Goal: Task Accomplishment & Management: Complete application form

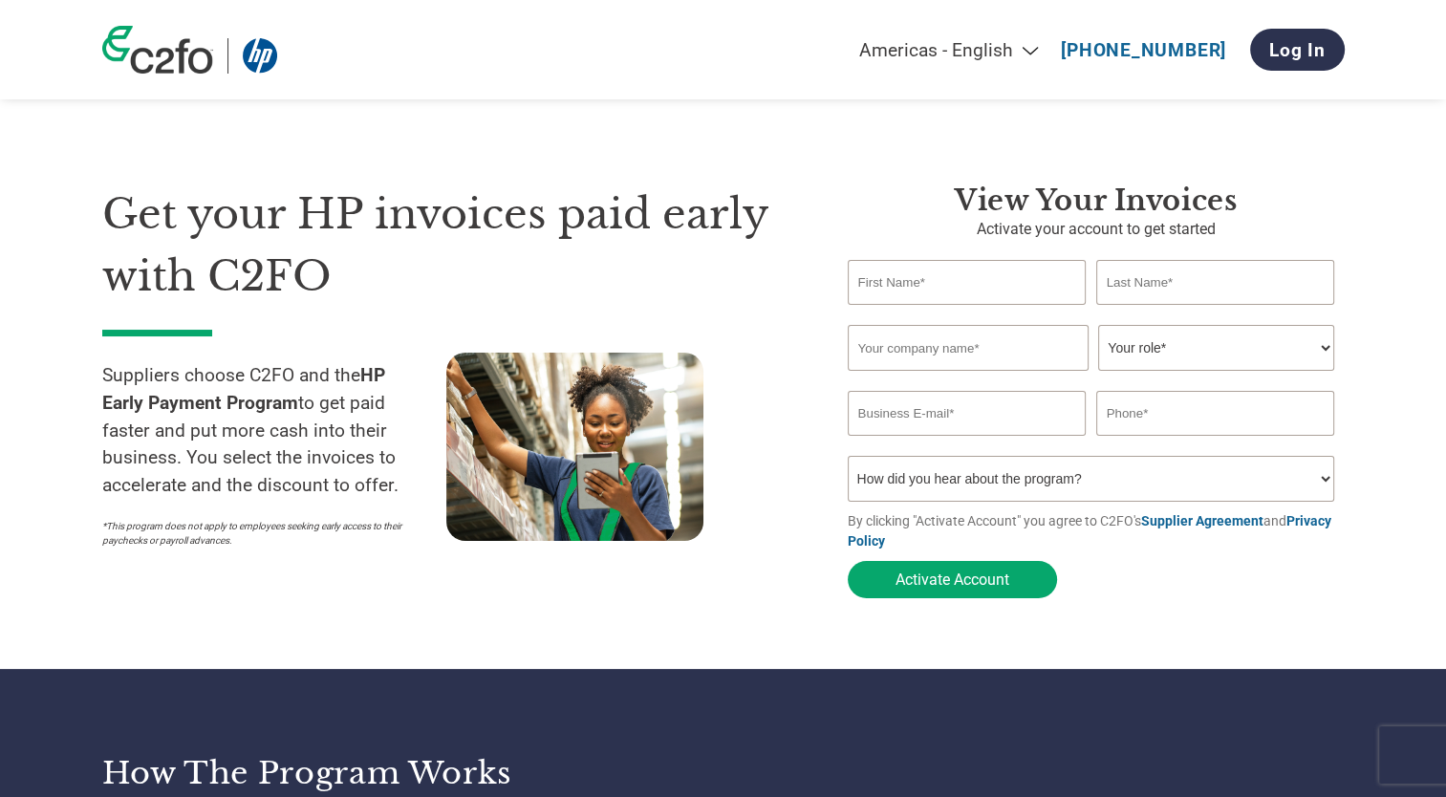
click at [902, 286] on input "text" at bounding box center [967, 282] width 239 height 45
type input "[PERSON_NAME]"
type input "0417427037"
click at [913, 422] on input "email" at bounding box center [967, 413] width 239 height 45
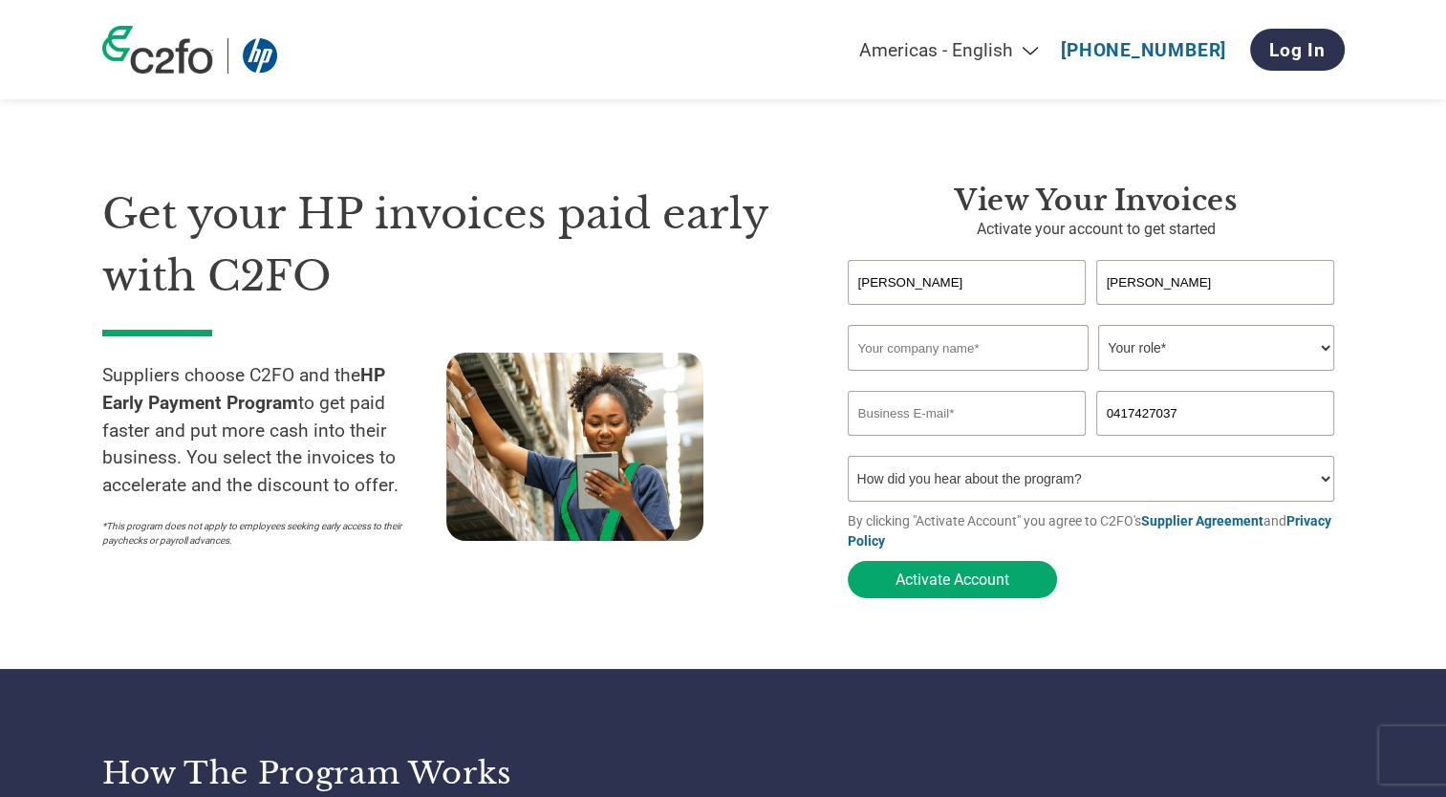
type input "[PERSON_NAME][EMAIL_ADDRESS][DOMAIN_NAME]"
click at [1036, 345] on input "IMG Sales Programs Ltd" at bounding box center [968, 348] width 241 height 46
drag, startPoint x: 1034, startPoint y: 342, endPoint x: 757, endPoint y: 344, distance: 277.1
click at [757, 344] on div "Get your HP invoices paid early with C2FO Suppliers choose C2FO and the HP Earl…" at bounding box center [723, 357] width 1242 height 501
type input "212F Pty Ltd"
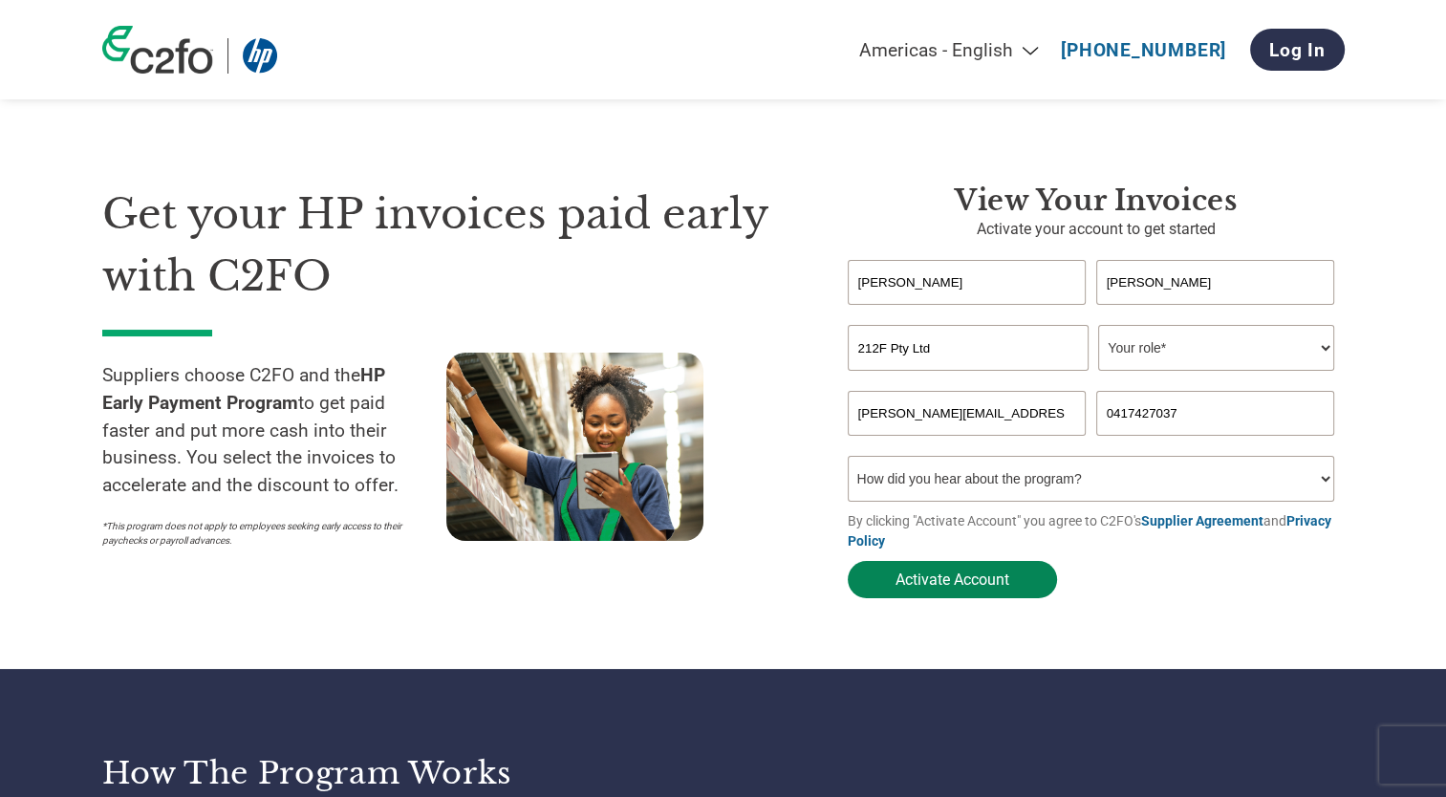
click at [967, 587] on button "Activate Account" at bounding box center [952, 579] width 209 height 37
click at [1176, 343] on select "Your role* CFO Controller Credit Manager Finance Director Treasurer CEO Preside…" at bounding box center [1216, 348] width 236 height 46
select select "CFO"
click at [1098, 326] on select "Your role* CFO Controller Credit Manager Finance Director Treasurer CEO Preside…" at bounding box center [1216, 348] width 236 height 46
click at [942, 582] on button "Activate Account" at bounding box center [952, 579] width 209 height 37
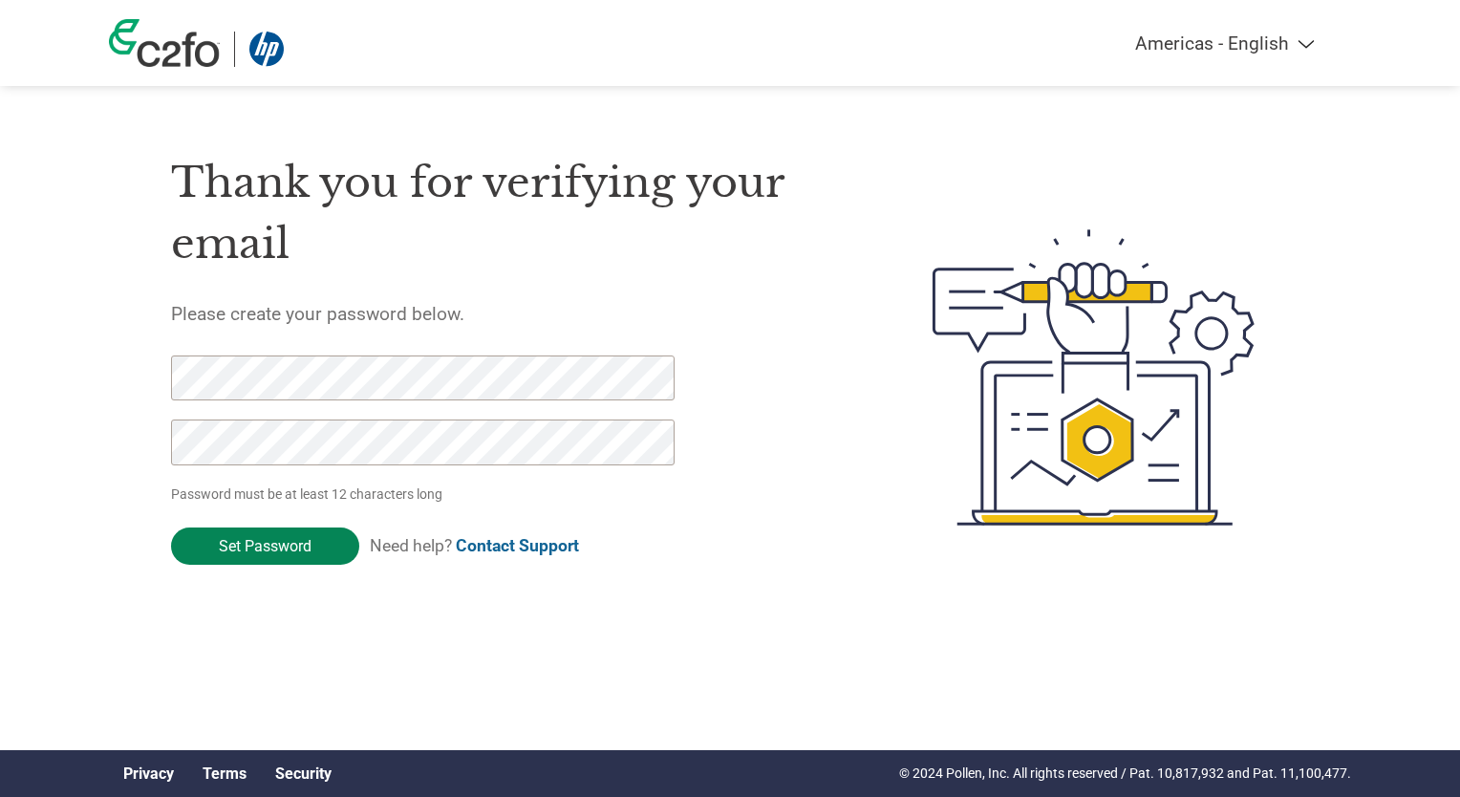
click at [298, 556] on input "Set Password" at bounding box center [265, 545] width 188 height 37
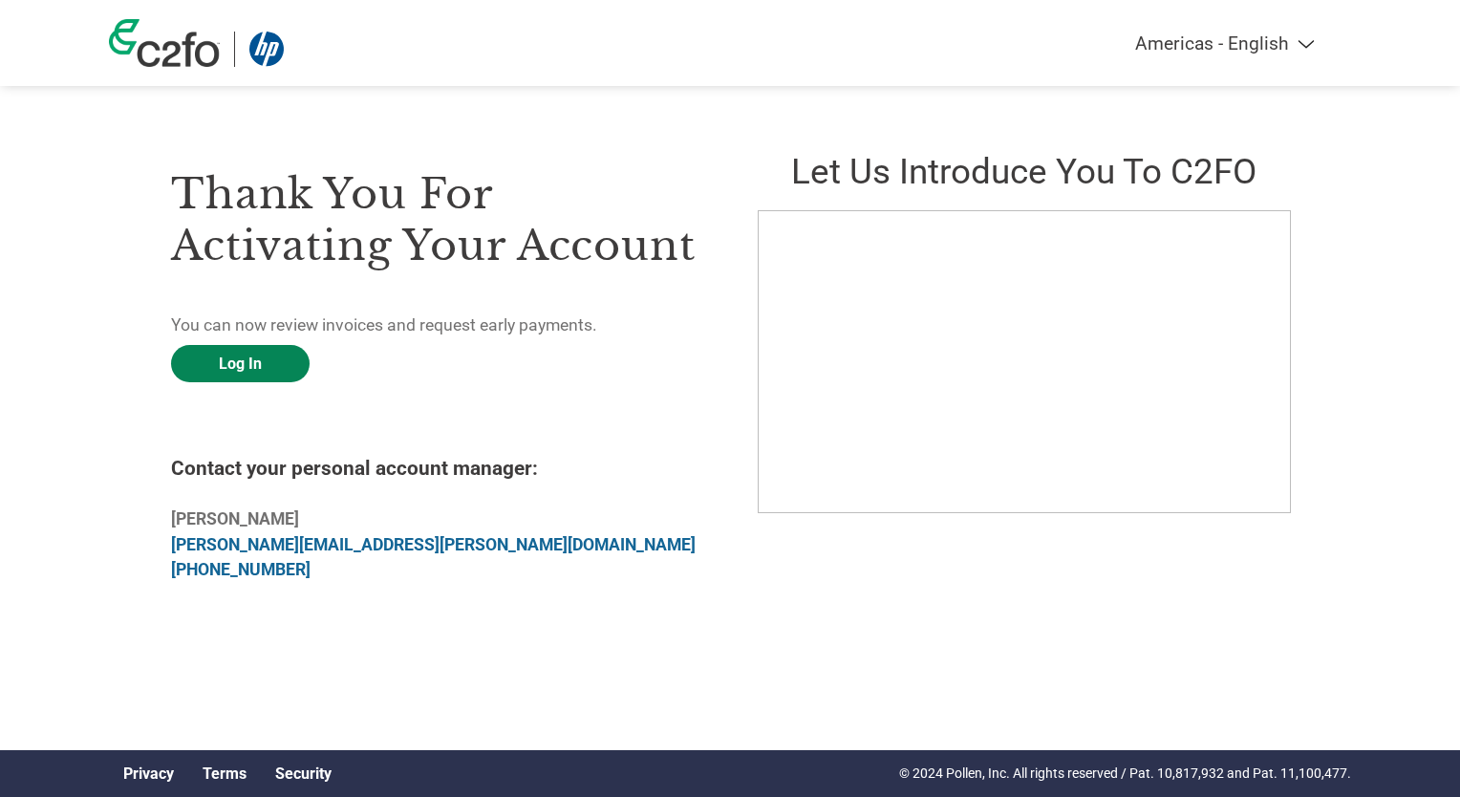
click at [229, 356] on link "Log In" at bounding box center [240, 363] width 139 height 37
